Goal: Navigation & Orientation: Locate item on page

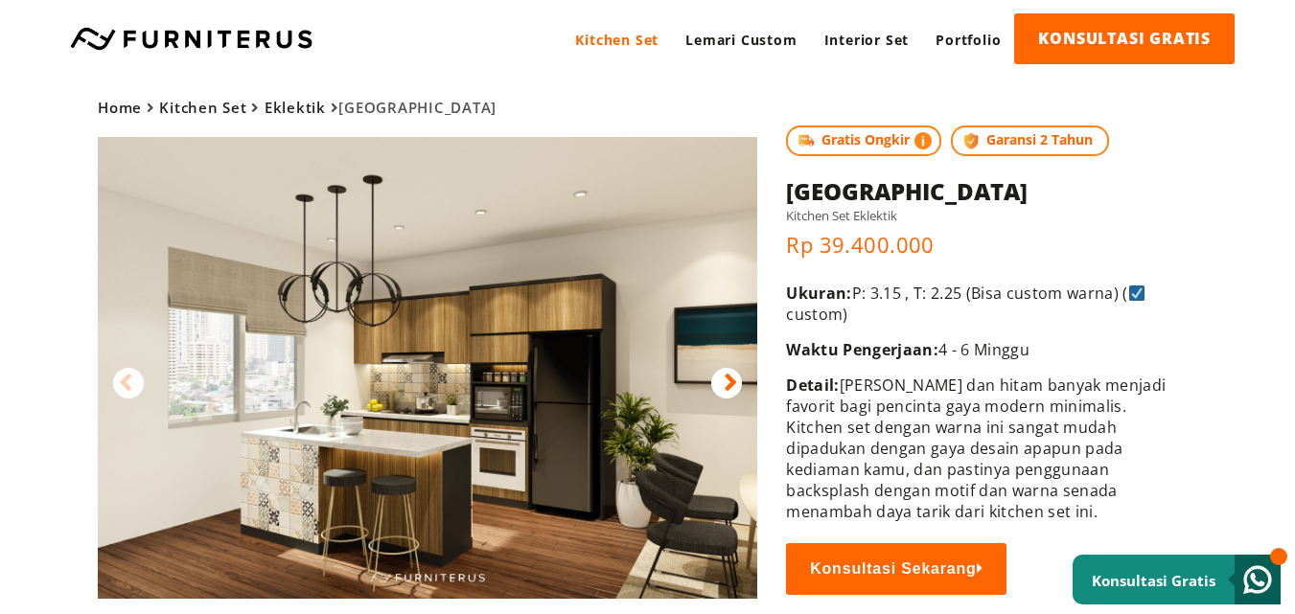
click at [698, 538] on img at bounding box center [427, 368] width 659 height 462
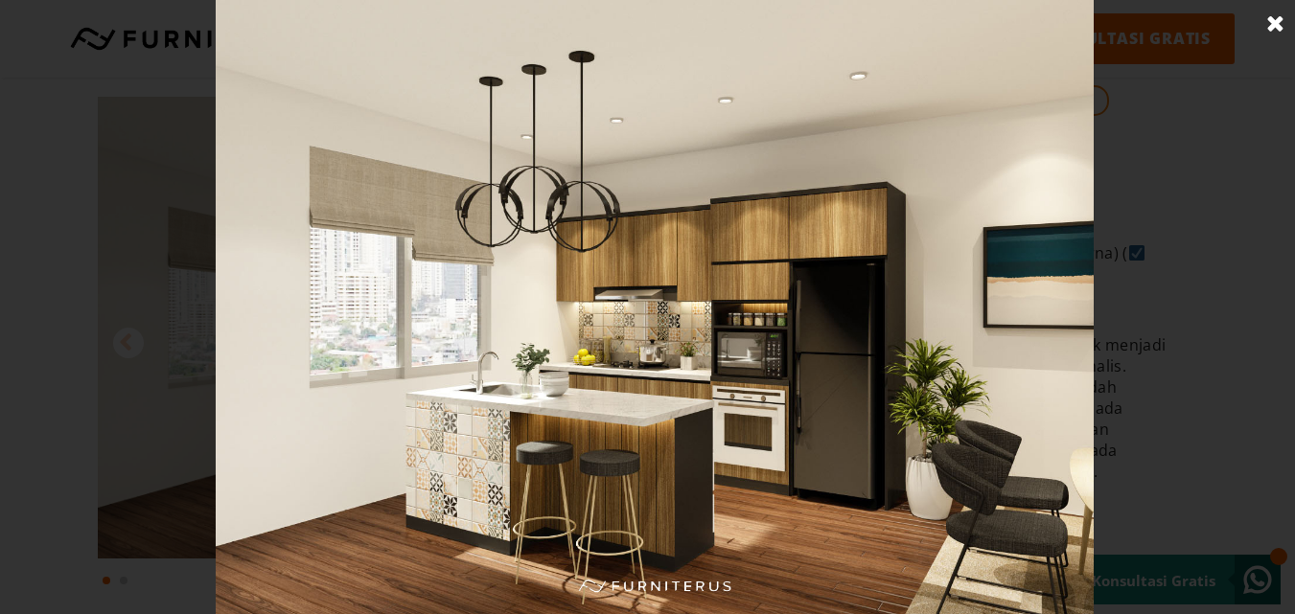
scroll to position [42, 0]
click at [860, 272] on img at bounding box center [655, 307] width 878 height 614
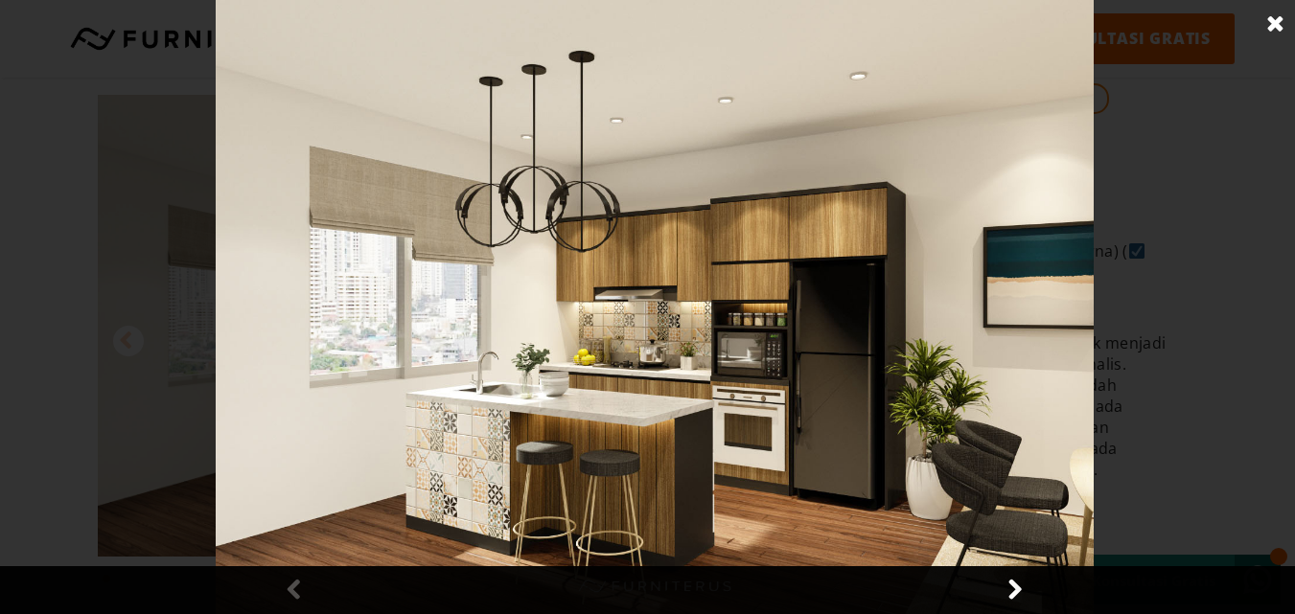
click at [860, 272] on img at bounding box center [655, 307] width 878 height 614
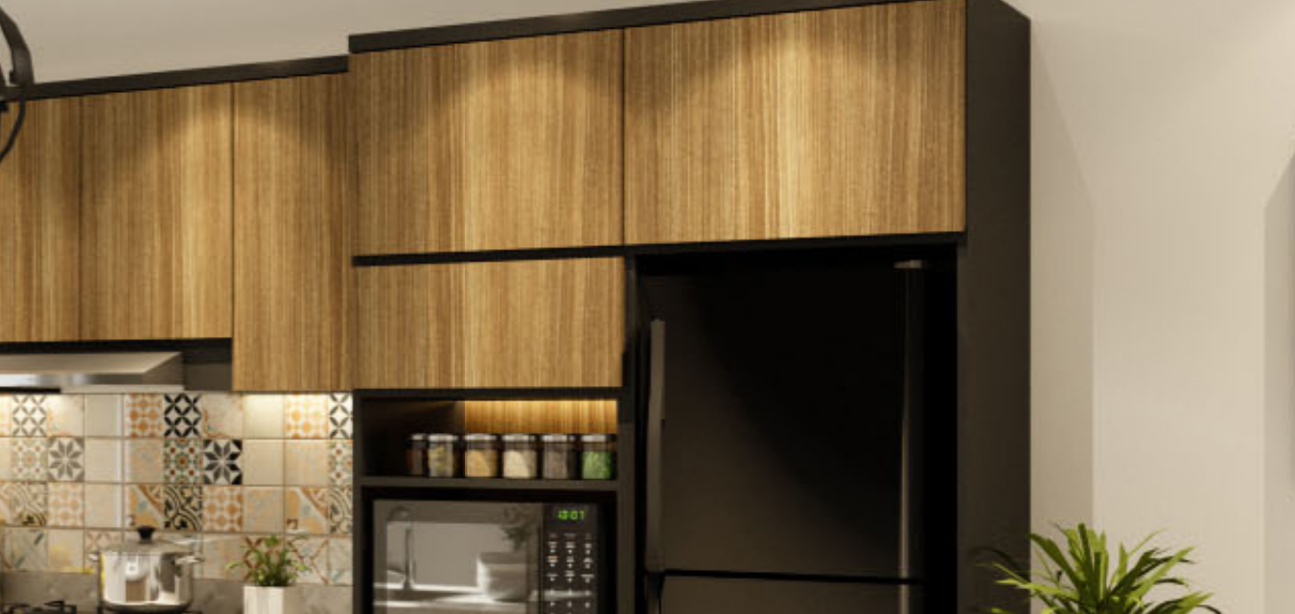
click at [653, 290] on img at bounding box center [655, 307] width 878 height 614
click at [657, 295] on img at bounding box center [655, 307] width 878 height 614
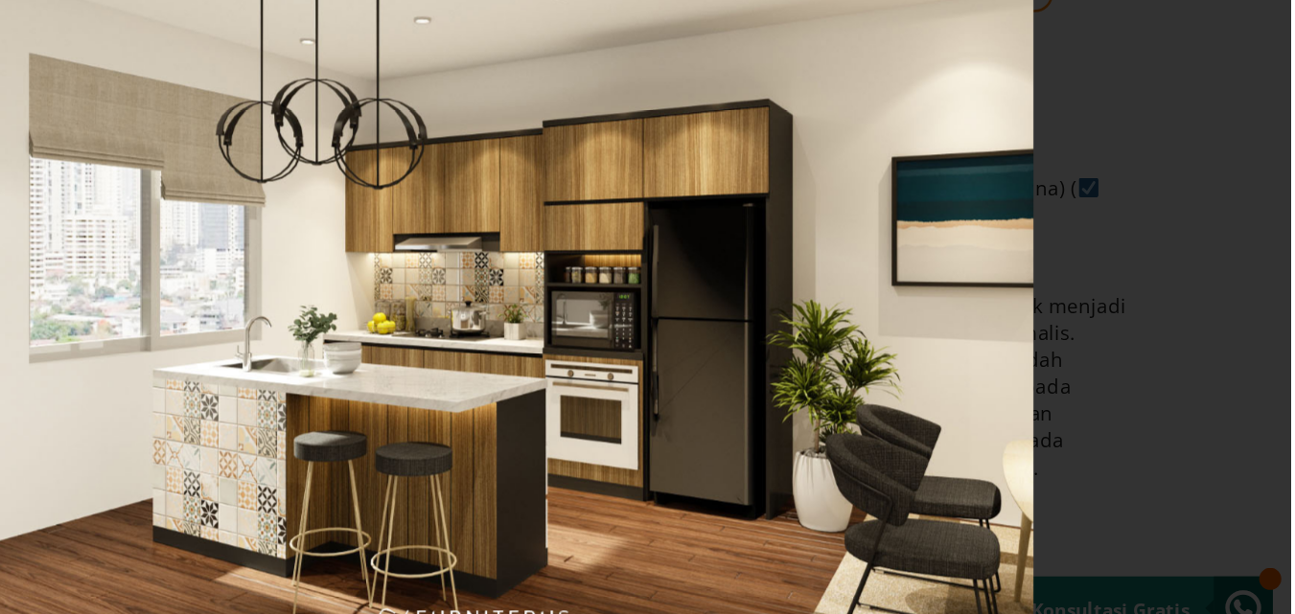
click at [850, 395] on img at bounding box center [655, 307] width 878 height 614
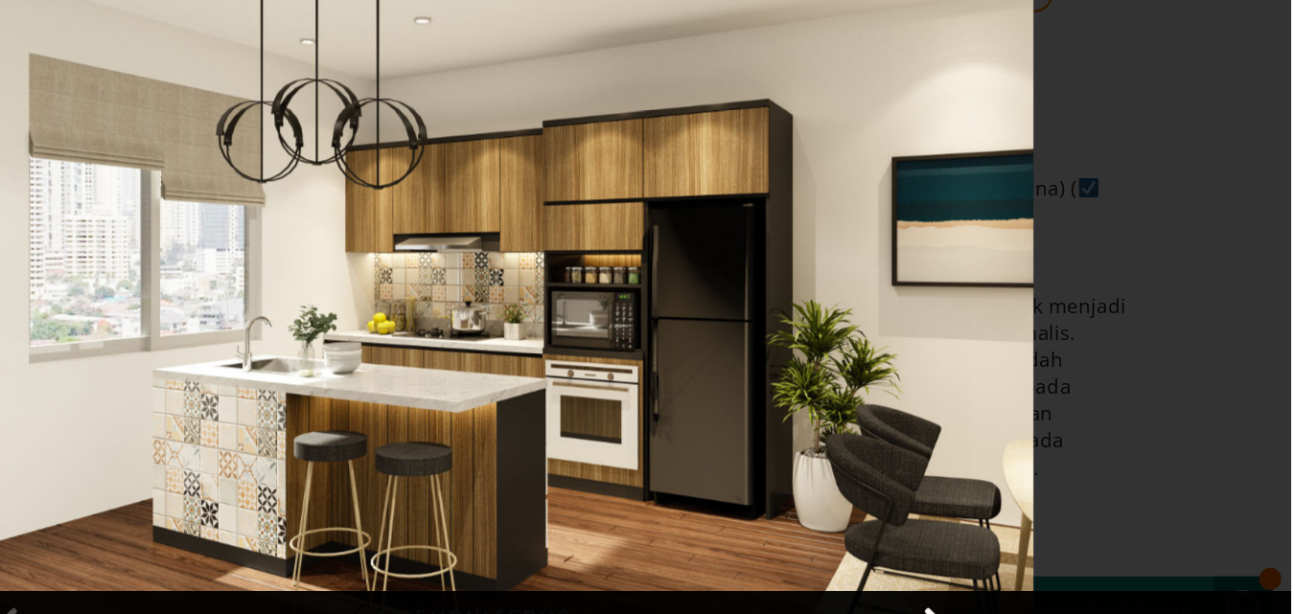
click at [850, 395] on img at bounding box center [655, 307] width 878 height 614
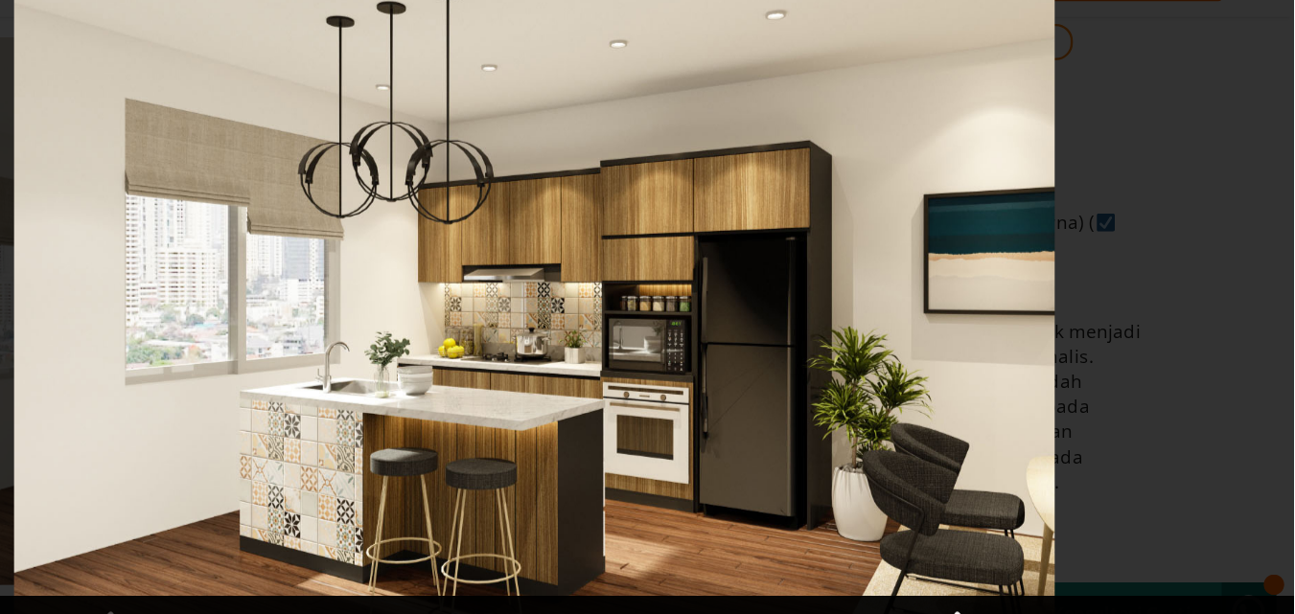
click at [893, 290] on img at bounding box center [655, 307] width 878 height 614
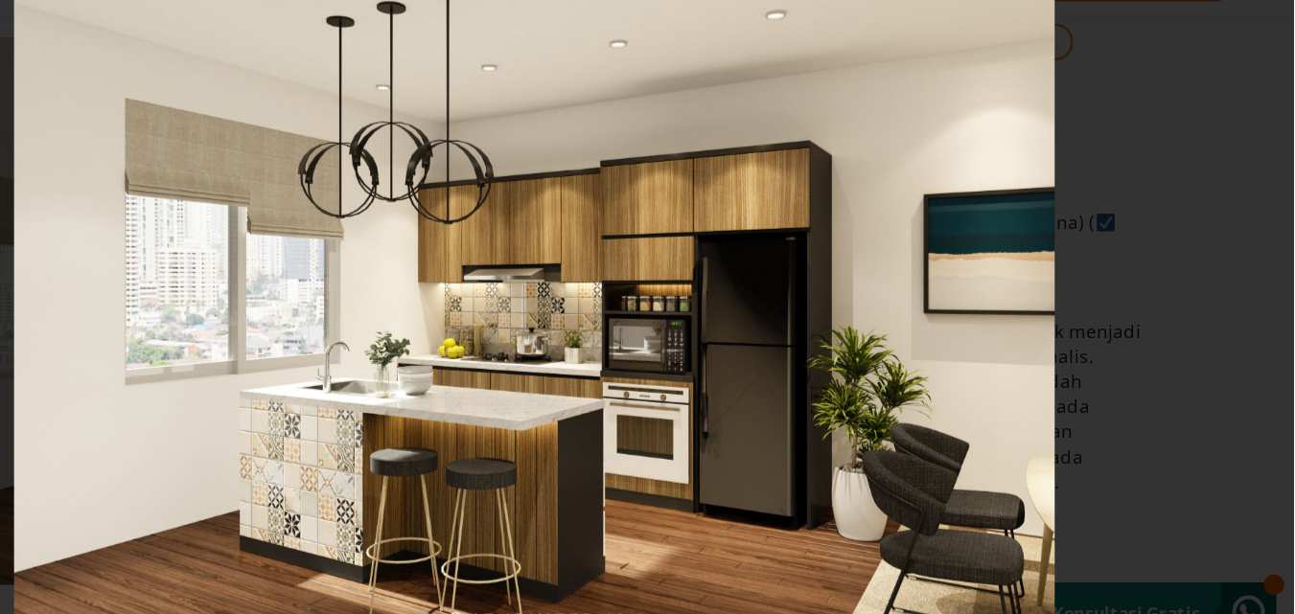
click at [579, 439] on img at bounding box center [655, 307] width 878 height 614
click at [588, 441] on img at bounding box center [655, 307] width 878 height 614
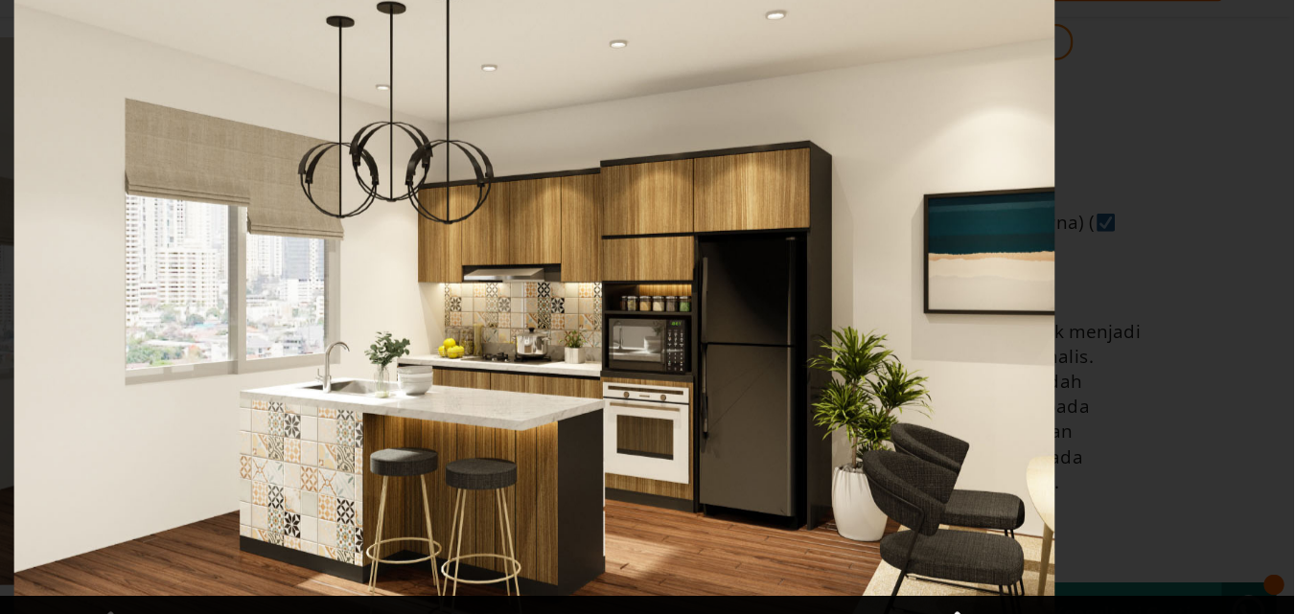
scroll to position [25, 0]
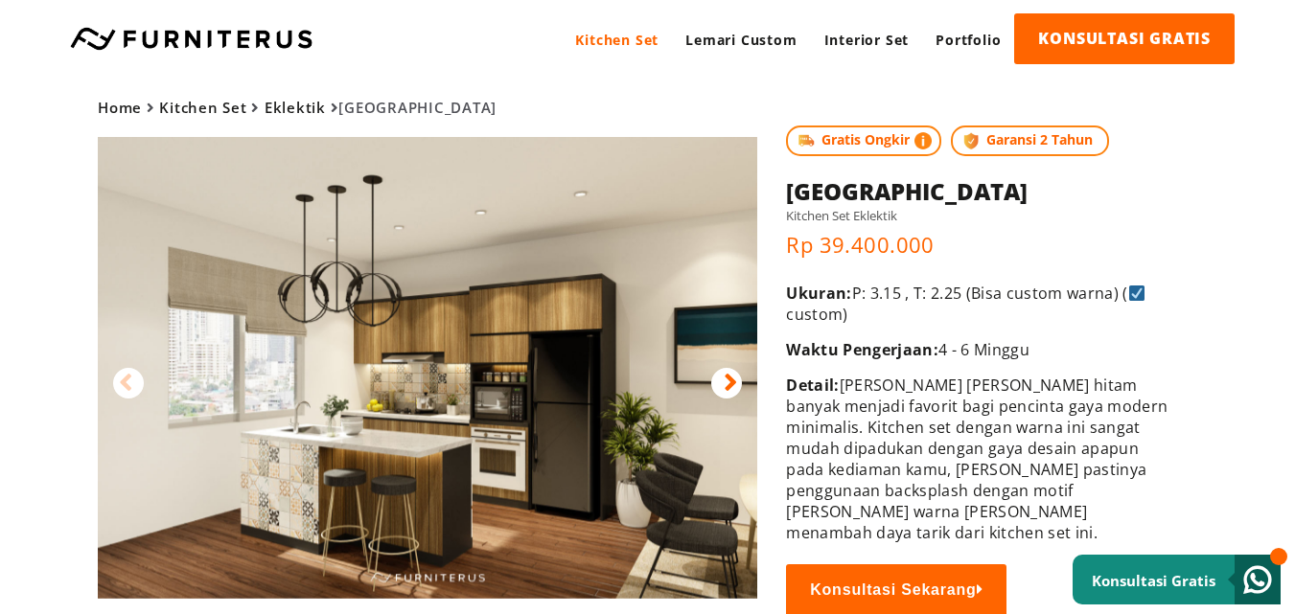
click at [471, 412] on img at bounding box center [427, 368] width 659 height 462
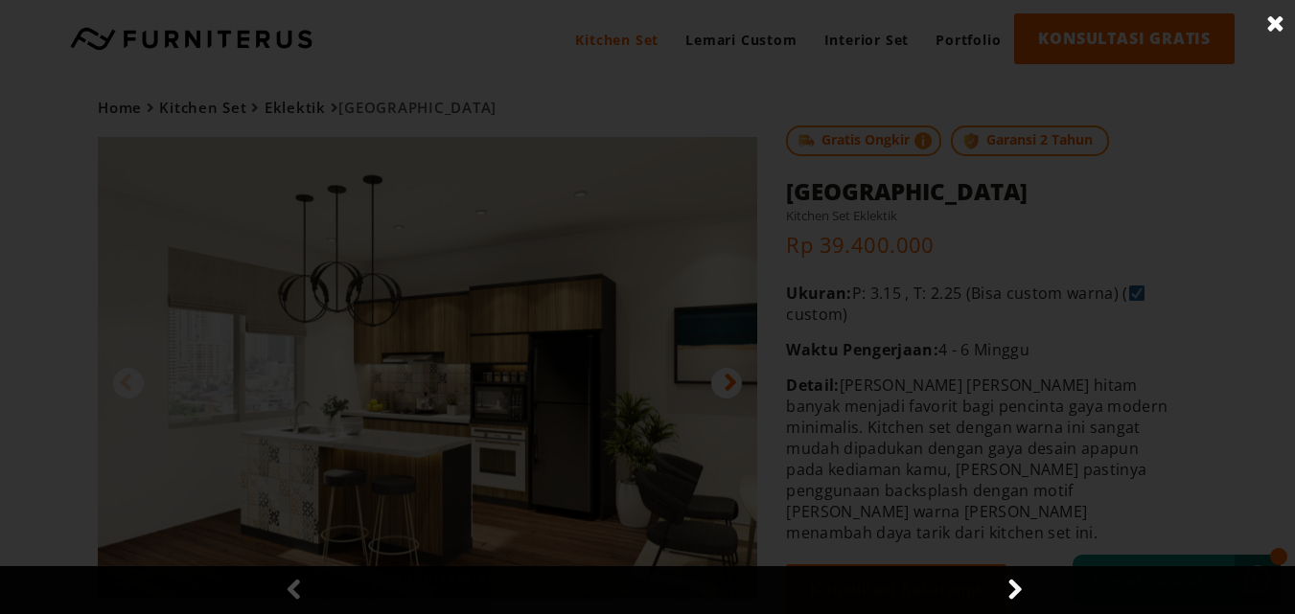
click at [471, 412] on div at bounding box center [654, 307] width 1309 height 614
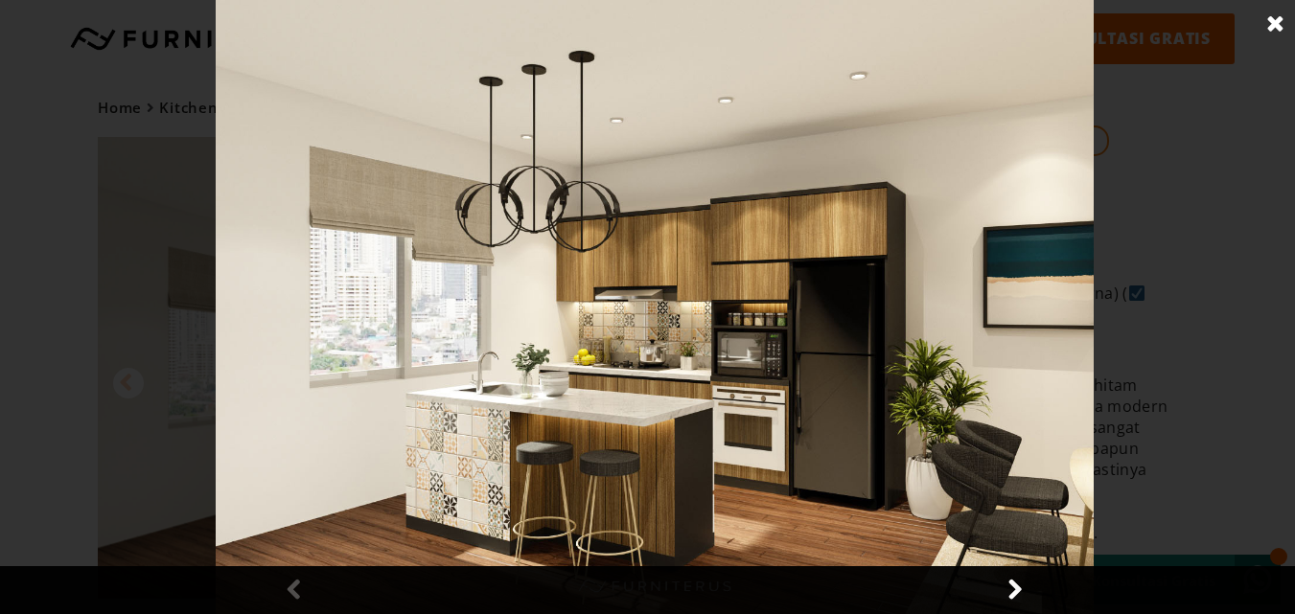
click at [588, 416] on img at bounding box center [655, 307] width 878 height 614
